Goal: Entertainment & Leisure: Consume media (video, audio)

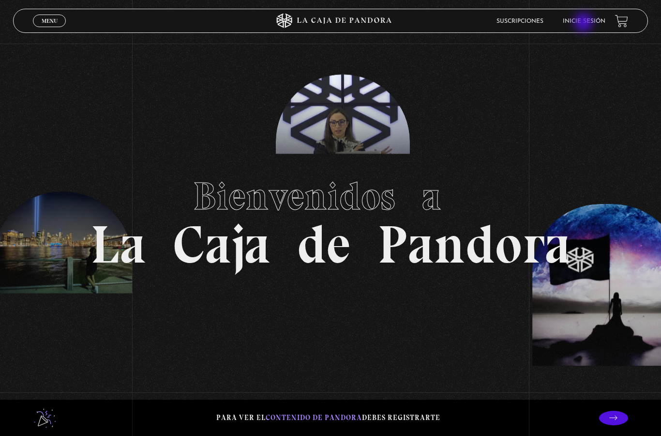
click at [575, 23] on link "Inicie sesión" at bounding box center [584, 21] width 43 height 6
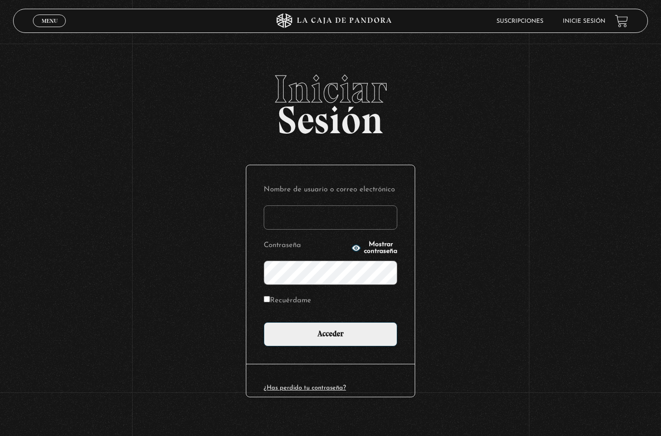
click at [333, 220] on input "Nombre de usuario o correo electrónico" at bounding box center [331, 217] width 134 height 24
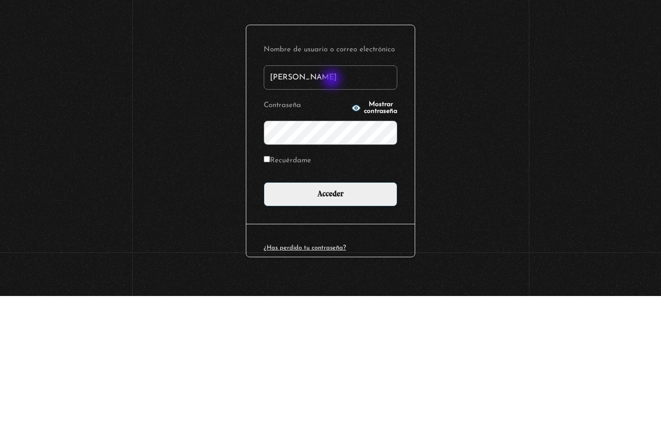
type input "Alexa Mejia"
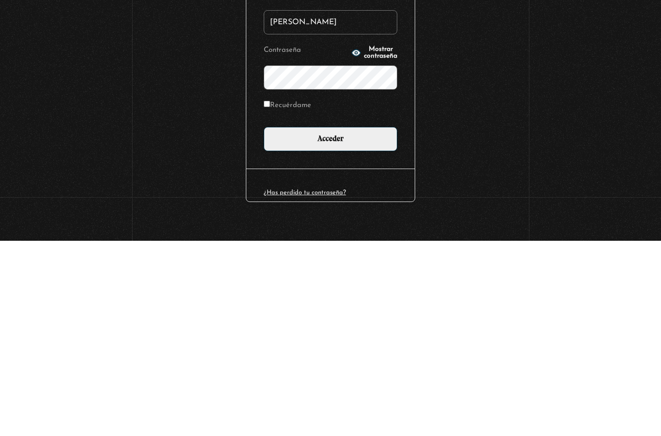
click at [348, 322] on input "Acceder" at bounding box center [331, 334] width 134 height 24
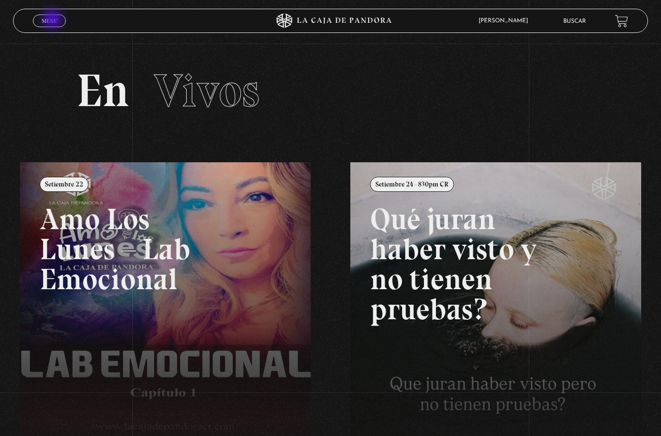
click at [52, 17] on link "Menu Cerrar" at bounding box center [49, 21] width 33 height 13
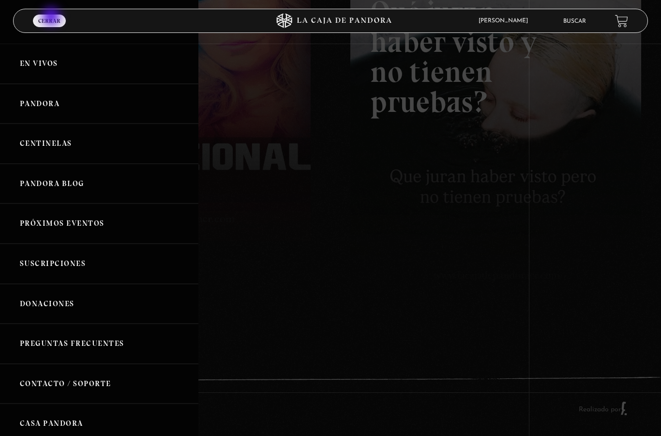
click at [42, 105] on link "Pandora" at bounding box center [99, 104] width 198 height 40
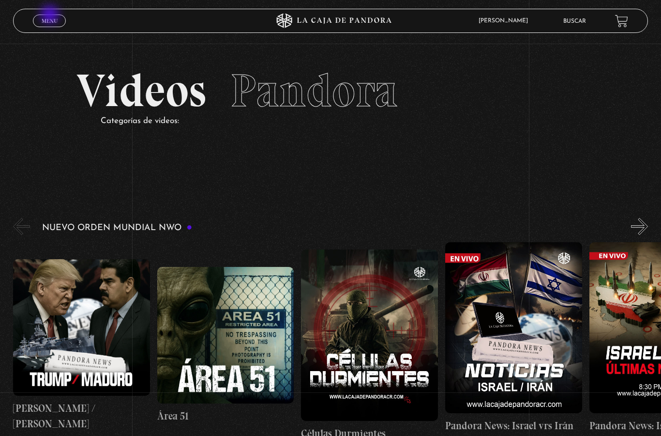
click at [39, 32] on div "Menu Cerrar" at bounding box center [132, 20] width 198 height 23
click at [42, 19] on span "Menu" at bounding box center [50, 21] width 16 height 6
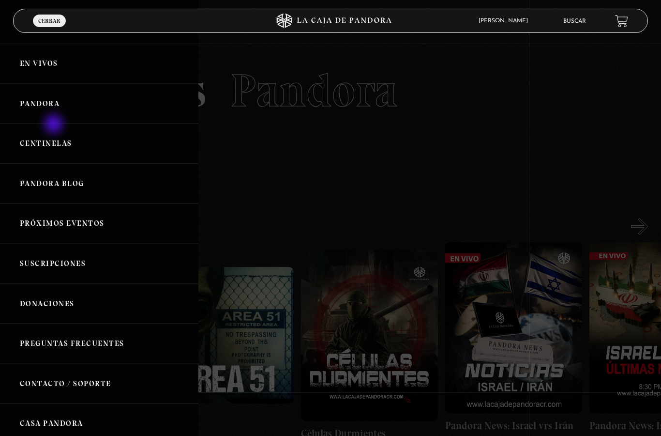
click at [57, 145] on link "Centinelas" at bounding box center [99, 143] width 198 height 40
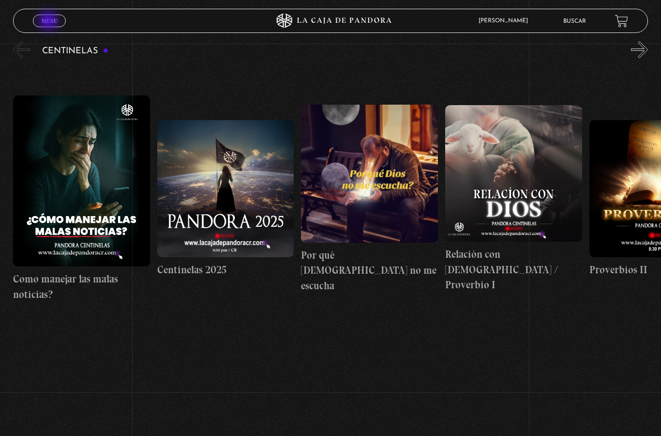
click at [49, 22] on span "Menu" at bounding box center [50, 21] width 16 height 6
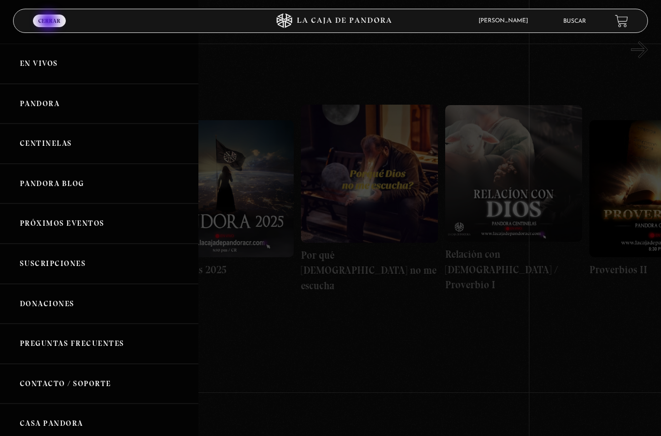
click at [61, 182] on link "Pandora Blog" at bounding box center [99, 184] width 198 height 40
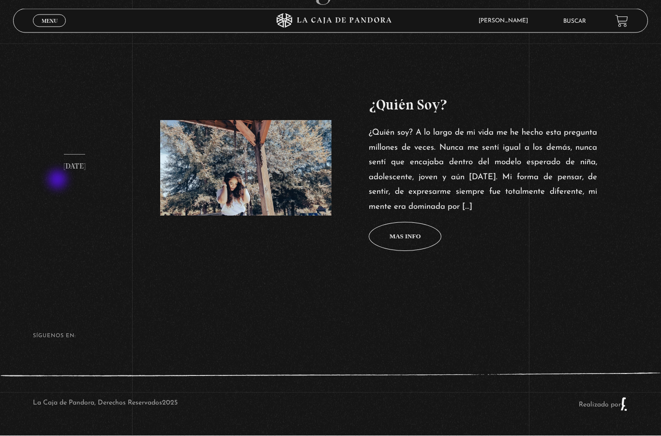
scroll to position [377, 0]
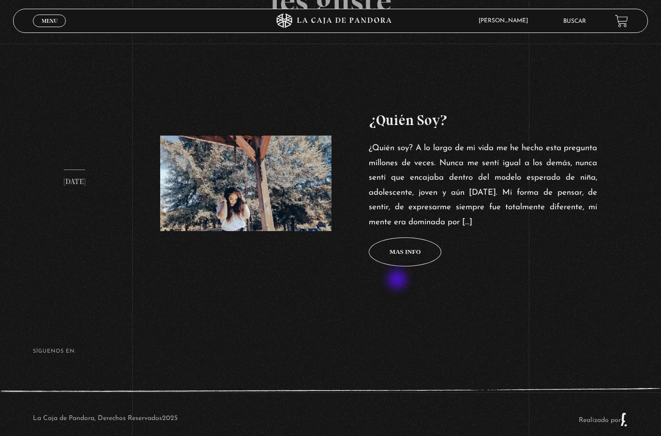
click at [421, 255] on span "Mas info" at bounding box center [405, 251] width 31 height 6
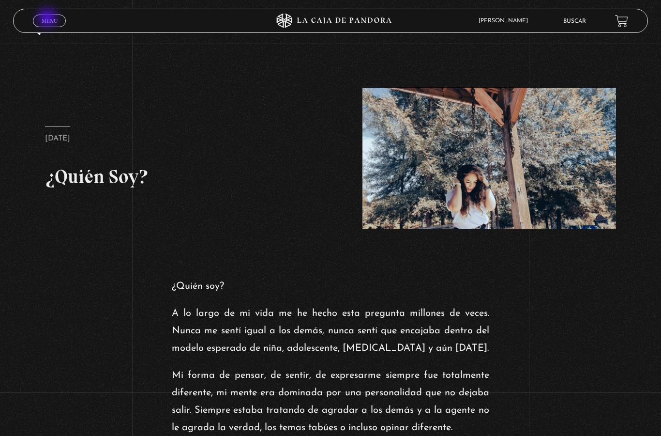
click at [48, 19] on span "Menu" at bounding box center [50, 21] width 16 height 6
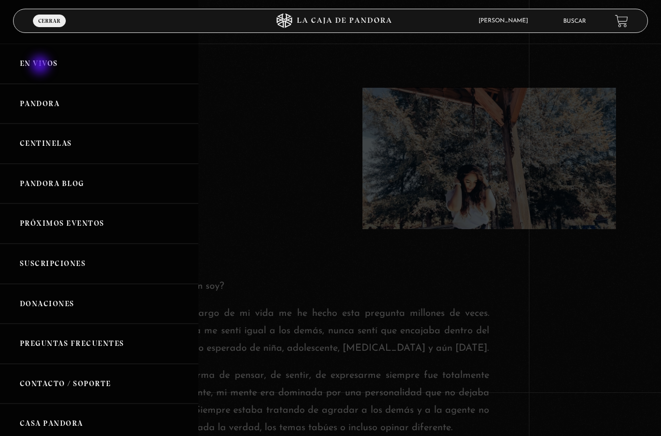
click at [41, 66] on link "En vivos" at bounding box center [99, 64] width 198 height 40
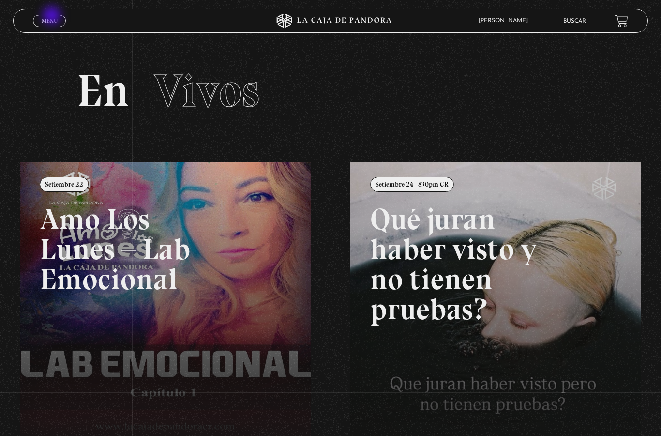
click at [53, 16] on link "Menu Cerrar" at bounding box center [49, 21] width 33 height 13
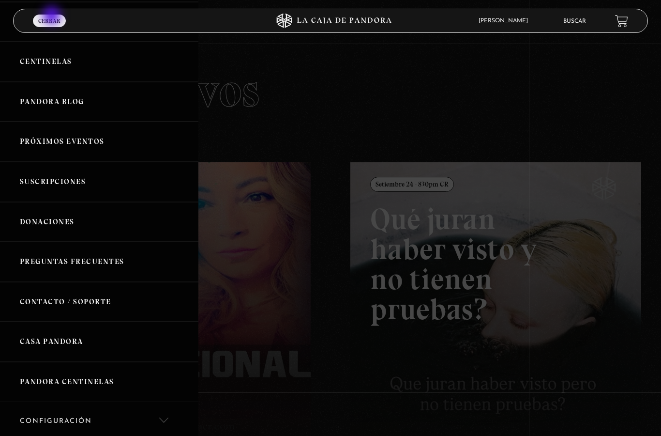
scroll to position [83, 0]
click at [92, 142] on link "Próximos Eventos" at bounding box center [99, 140] width 198 height 40
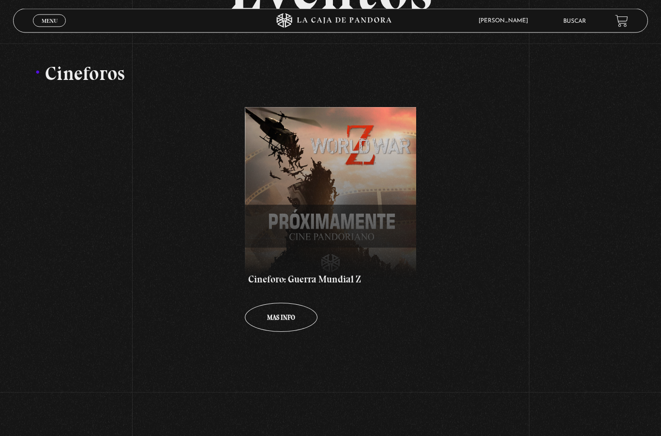
scroll to position [165, 0]
click at [48, 19] on span "Menu" at bounding box center [50, 21] width 16 height 6
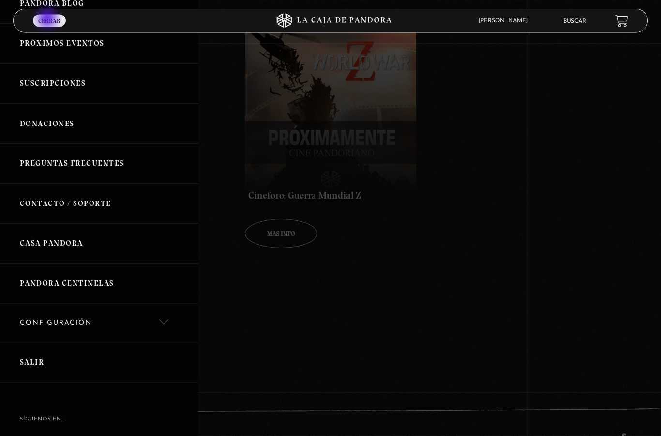
scroll to position [248, 0]
click at [66, 241] on link "Casa Pandora" at bounding box center [99, 244] width 198 height 40
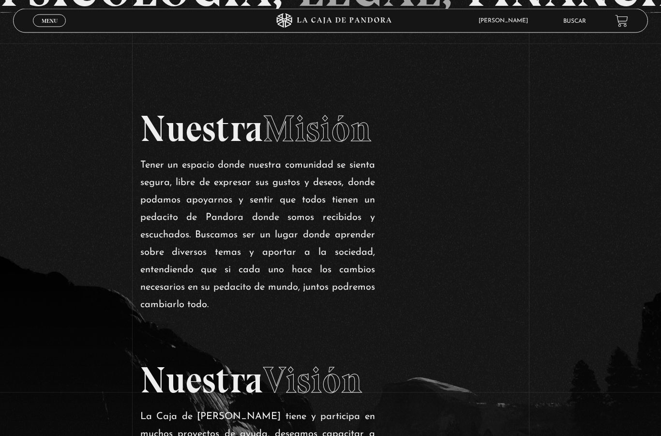
scroll to position [955, 0]
click at [51, 19] on span "Menu" at bounding box center [50, 21] width 16 height 6
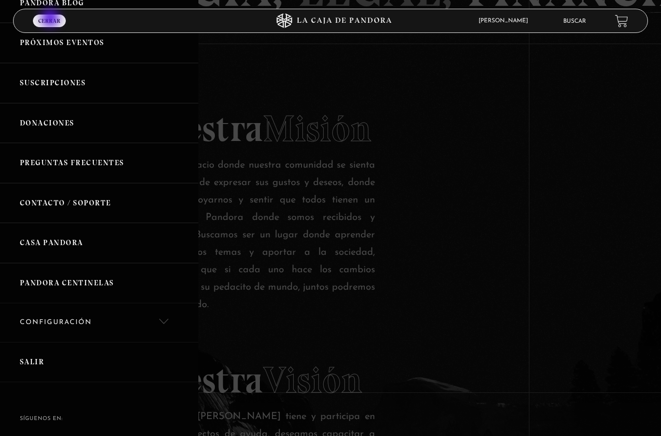
scroll to position [180, 0]
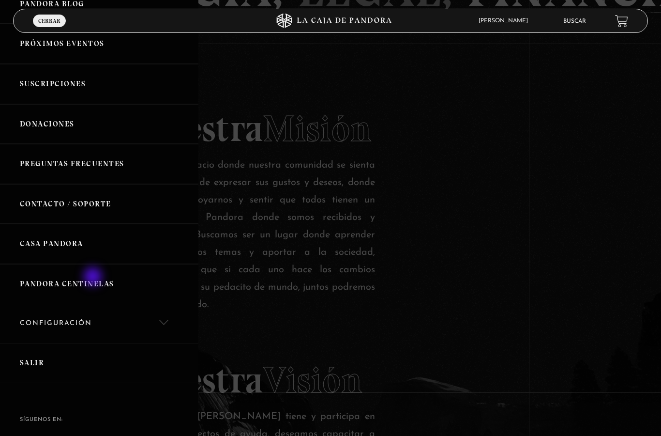
click at [94, 278] on link "Pandora Centinelas" at bounding box center [99, 284] width 198 height 40
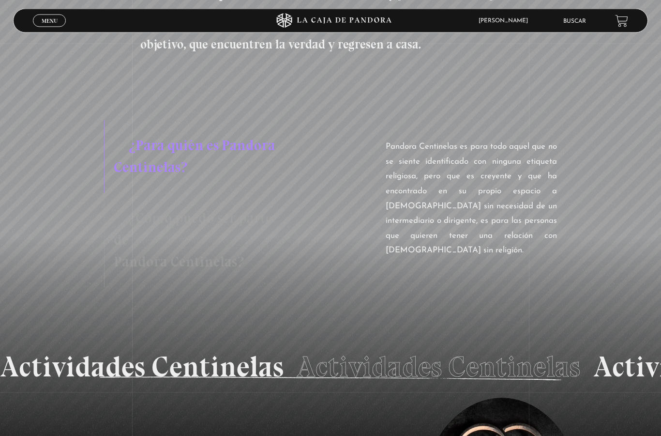
scroll to position [897, 0]
click at [185, 198] on h3 "¿Cómo puedo ser parte de Pandora Centinelas?" at bounding box center [199, 240] width 190 height 94
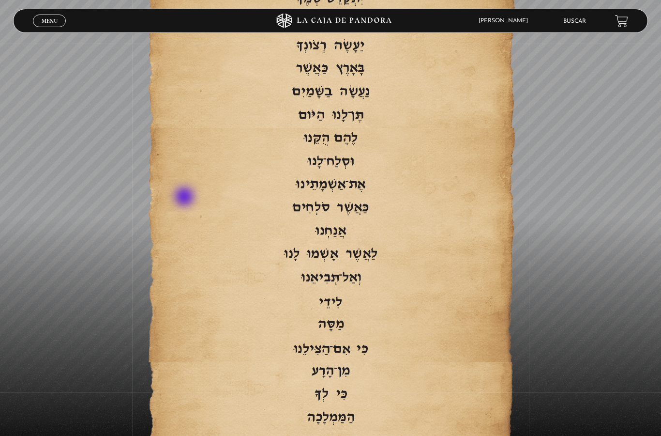
scroll to position [1796, 0]
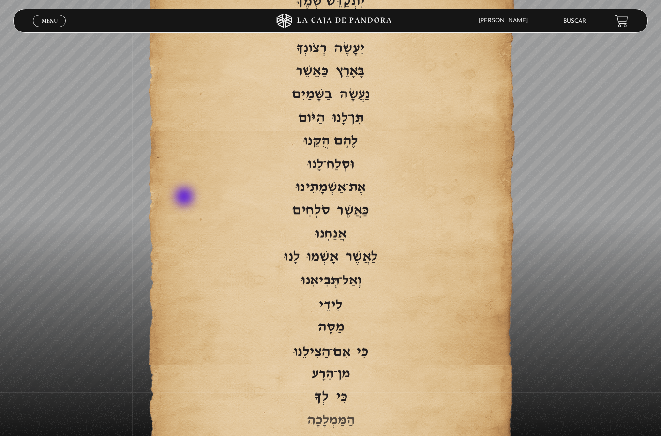
click at [53, 26] on link "Menu Cerrar" at bounding box center [49, 21] width 33 height 13
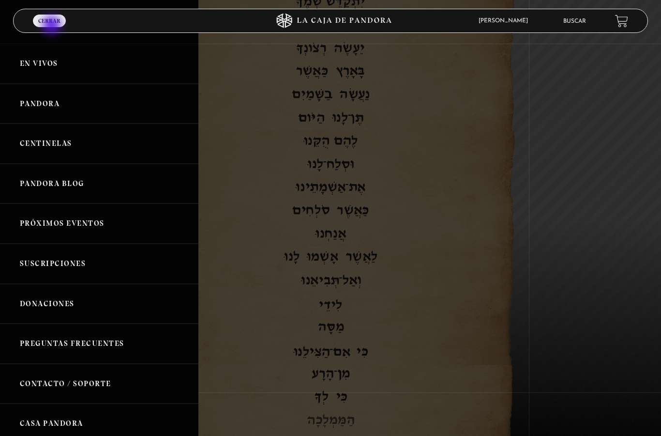
scroll to position [0, 0]
click at [54, 143] on link "Centinelas" at bounding box center [99, 143] width 198 height 40
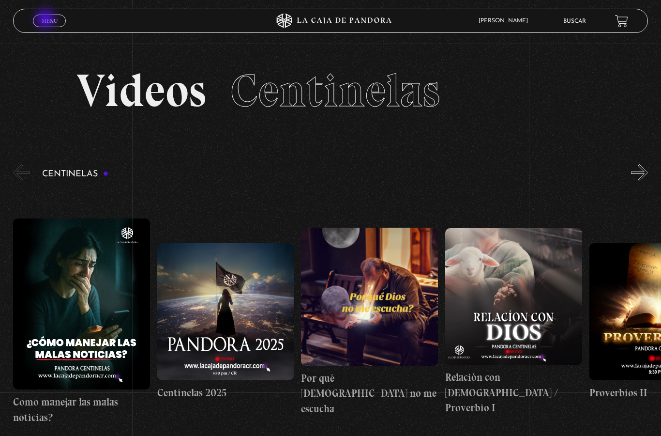
click at [48, 18] on span "Menu" at bounding box center [50, 21] width 16 height 6
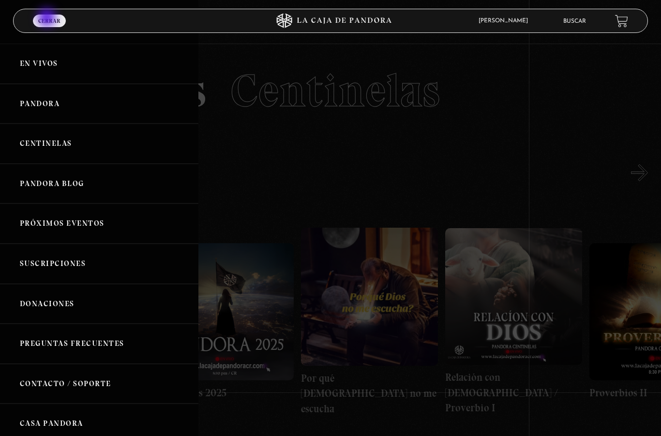
click at [34, 102] on link "Pandora" at bounding box center [99, 104] width 198 height 40
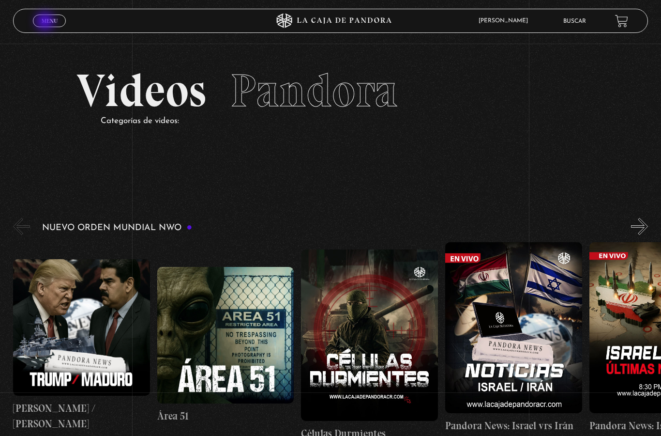
click at [46, 22] on span "Menu" at bounding box center [50, 21] width 16 height 6
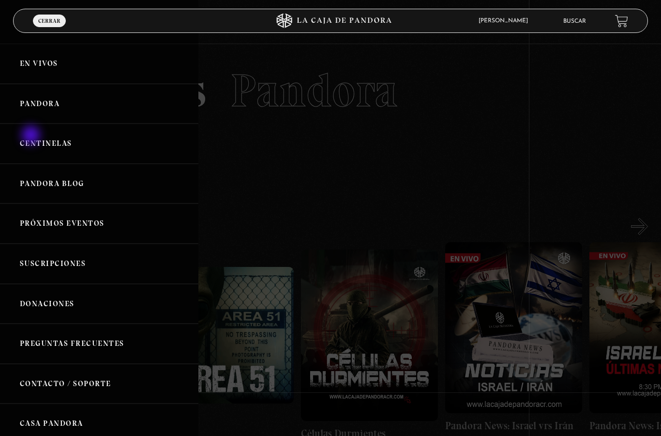
click at [31, 144] on link "Centinelas" at bounding box center [99, 143] width 198 height 40
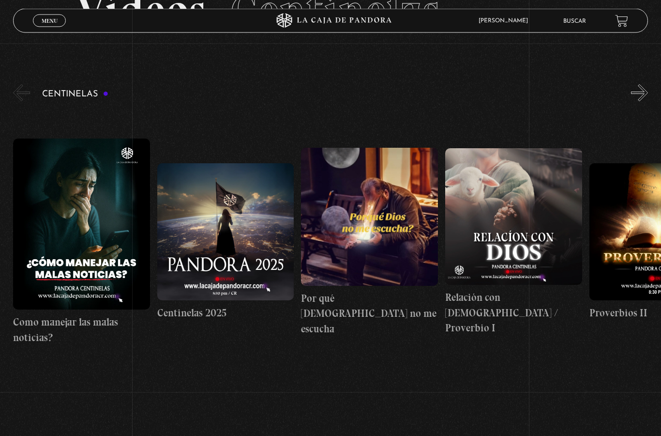
scroll to position [80, 0]
click at [82, 217] on figure at bounding box center [81, 223] width 137 height 171
